Goal: Task Accomplishment & Management: Complete application form

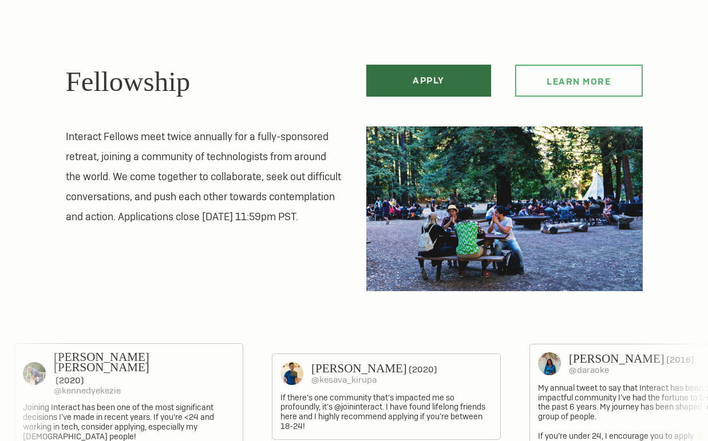
click at [405, 87] on link "Apply" at bounding box center [428, 81] width 125 height 32
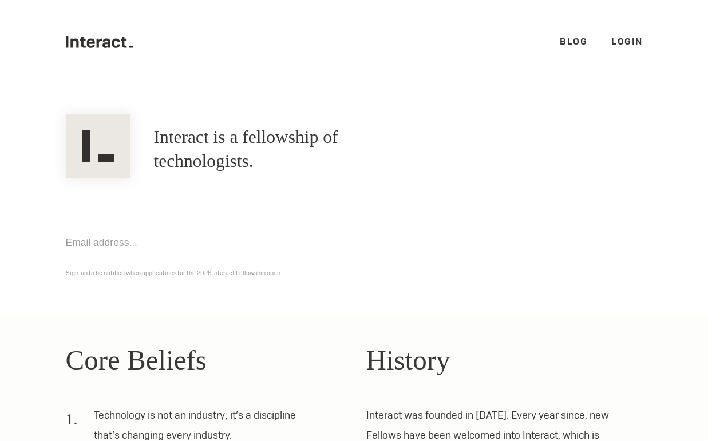
scroll to position [271, 0]
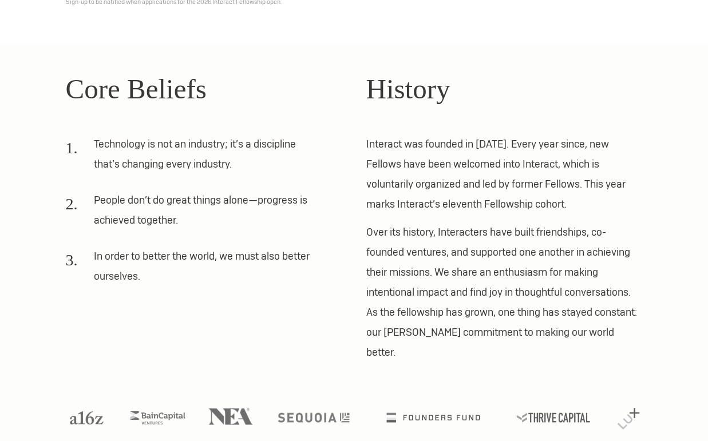
click at [224, 409] on img at bounding box center [230, 417] width 45 height 17
click at [326, 410] on ul at bounding box center [354, 423] width 593 height 27
click at [326, 410] on img at bounding box center [313, 416] width 89 height 12
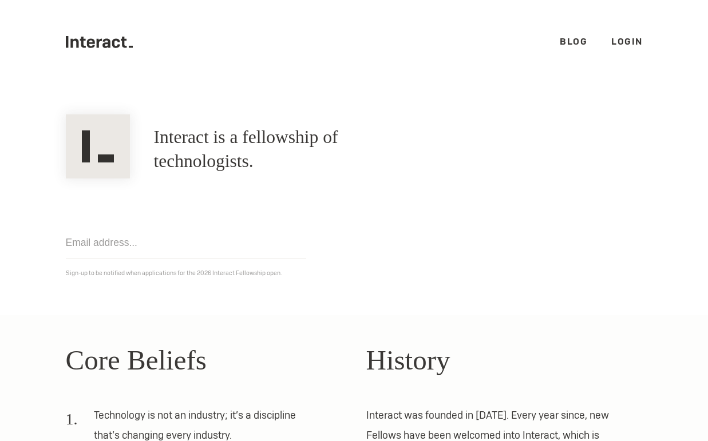
scroll to position [269, 0]
